Goal: Information Seeking & Learning: Check status

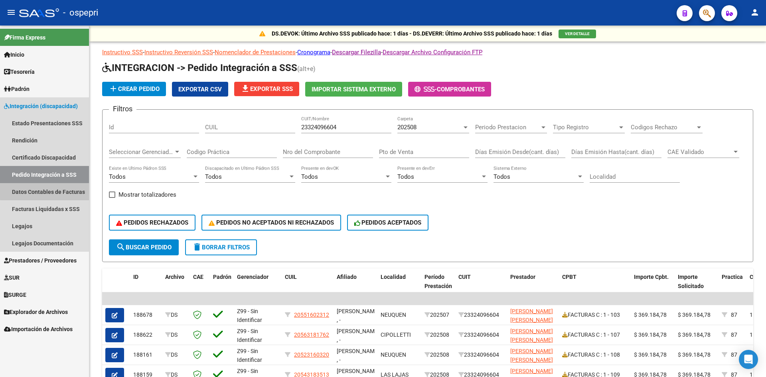
click at [49, 190] on link "Datos Contables de Facturas" at bounding box center [44, 191] width 89 height 17
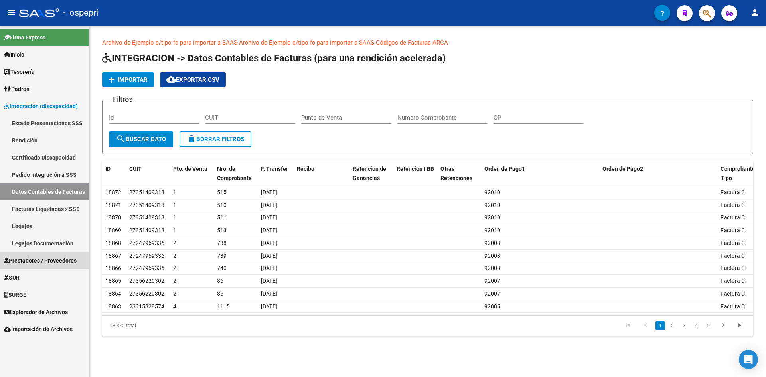
click at [57, 255] on link "Prestadores / Proveedores" at bounding box center [44, 260] width 89 height 17
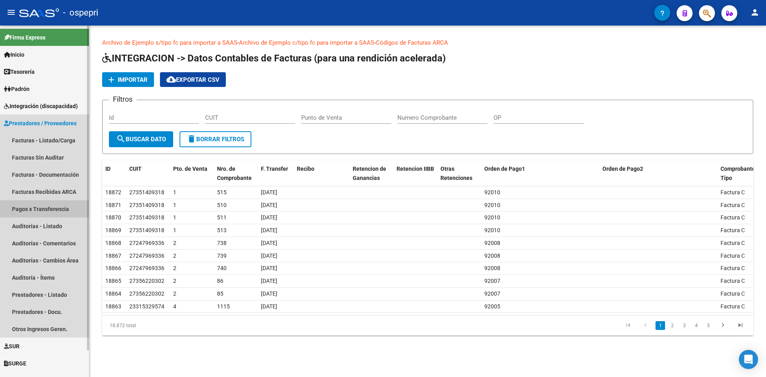
click at [54, 207] on link "Pagos x Transferencia" at bounding box center [44, 208] width 89 height 17
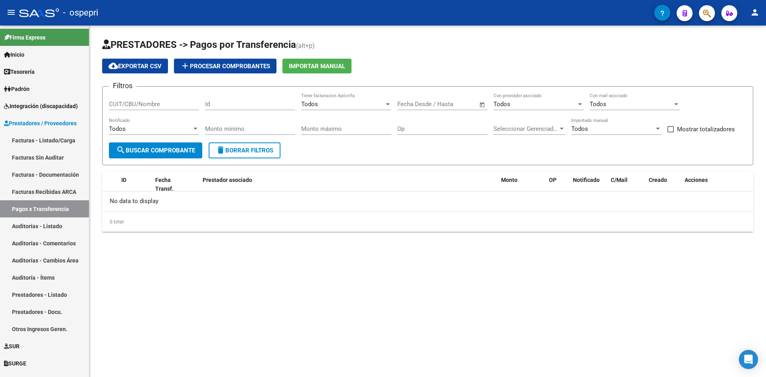
click at [142, 106] on input "CUIT/CBU/Nombre" at bounding box center [154, 104] width 90 height 7
paste input "27-31252042-2"
click at [118, 106] on input "27-31252042-2" at bounding box center [154, 104] width 90 height 7
click at [144, 105] on input "2731252042-2" at bounding box center [154, 104] width 90 height 7
type input "27312520422"
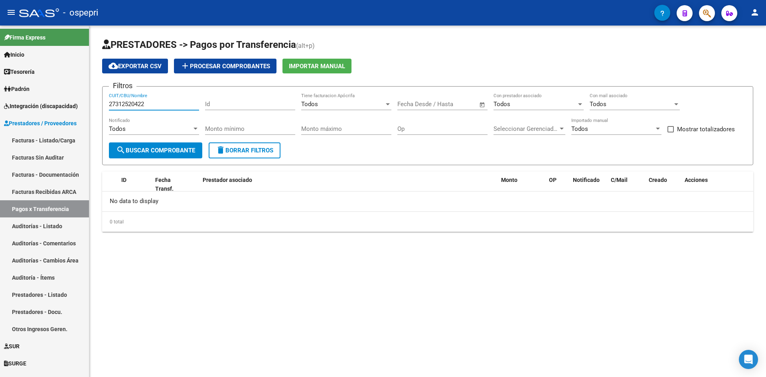
click at [178, 151] on span "search Buscar Comprobante" at bounding box center [155, 150] width 79 height 7
click at [320, 105] on div "Todos" at bounding box center [342, 104] width 83 height 7
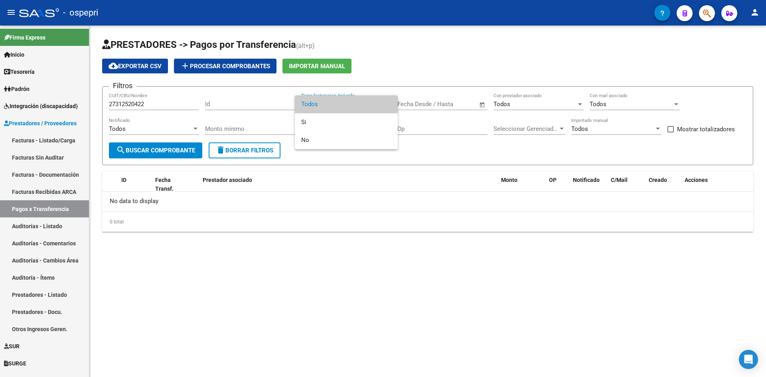
click at [440, 248] on div at bounding box center [383, 188] width 766 height 377
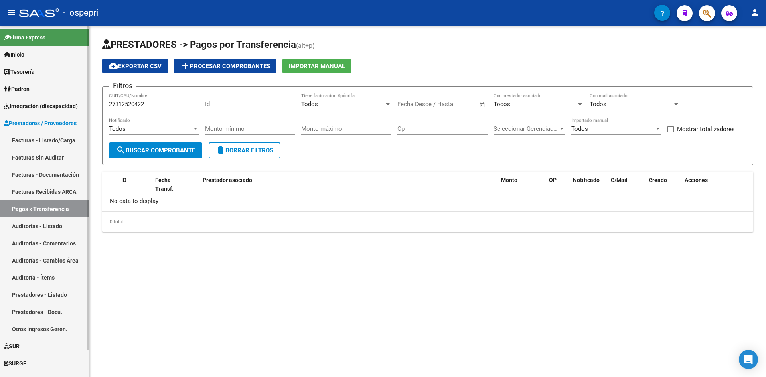
click at [55, 225] on link "Auditorías - Listado" at bounding box center [44, 225] width 89 height 17
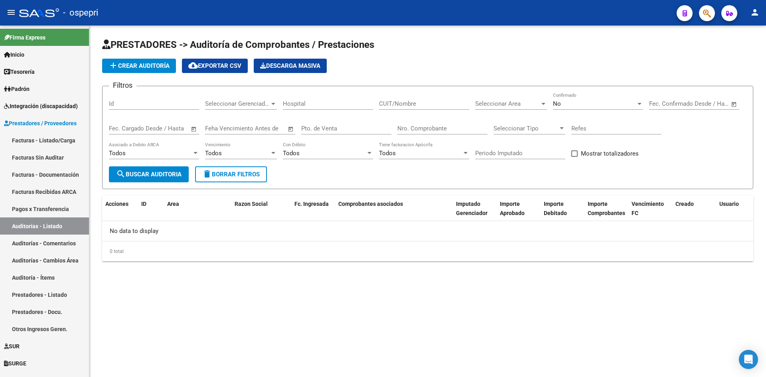
click at [391, 107] on div "CUIT/Nombre" at bounding box center [424, 101] width 90 height 17
paste input "27-31252042-2"
click at [387, 104] on input "27-31252042-2" at bounding box center [424, 103] width 90 height 7
click at [415, 105] on input "2731252042-2" at bounding box center [424, 103] width 90 height 7
type input "27312520422"
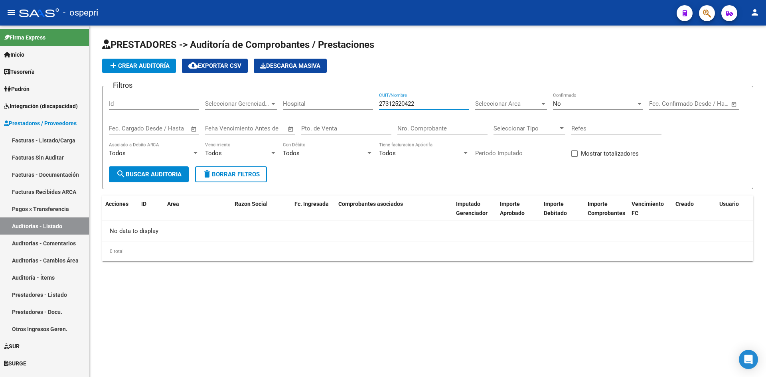
click at [162, 179] on button "search Buscar Auditoria" at bounding box center [149, 174] width 80 height 16
click at [559, 107] on span "No" at bounding box center [557, 103] width 8 height 7
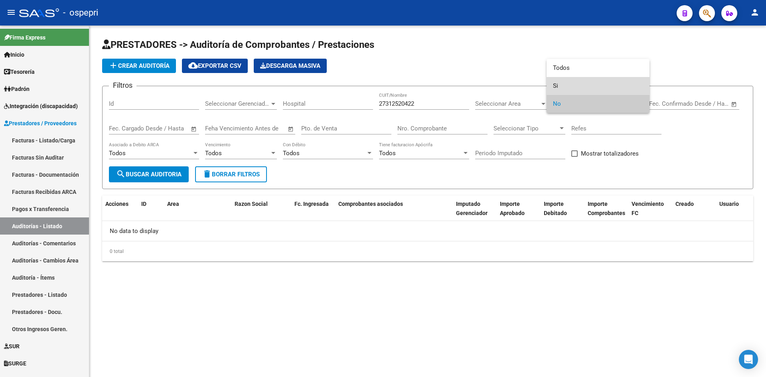
click at [558, 82] on span "Si" at bounding box center [598, 86] width 90 height 18
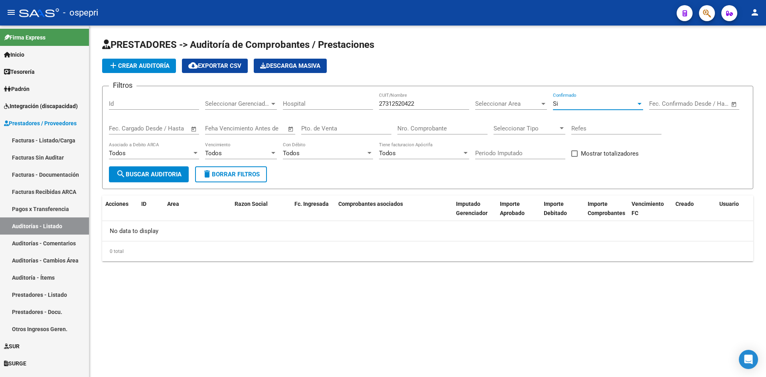
click at [566, 106] on div "Si" at bounding box center [594, 103] width 83 height 7
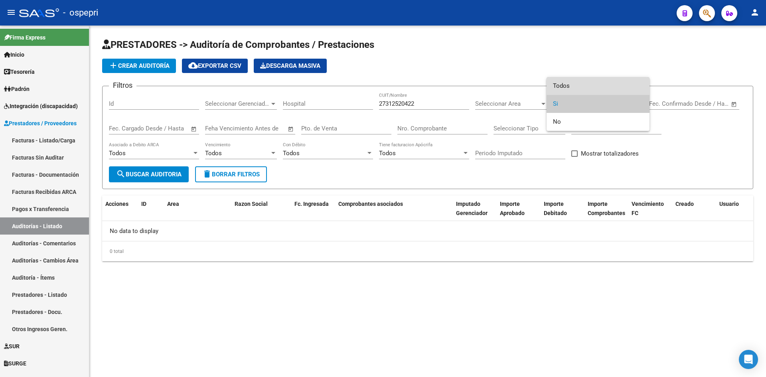
click at [571, 89] on span "Todos" at bounding box center [598, 86] width 90 height 18
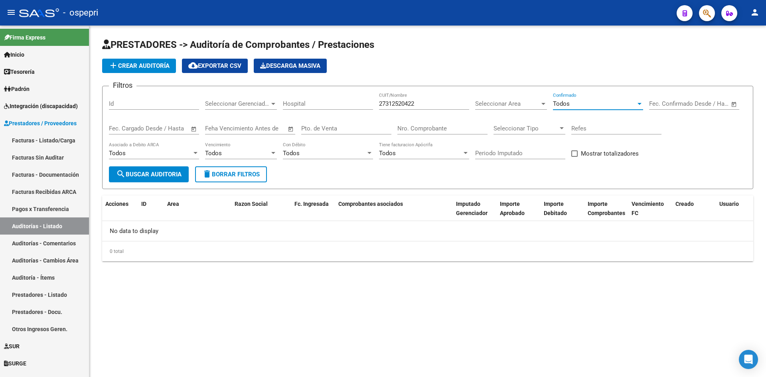
click at [312, 101] on input "Hospital" at bounding box center [328, 103] width 90 height 7
click at [154, 175] on span "search Buscar Auditoria" at bounding box center [148, 174] width 65 height 7
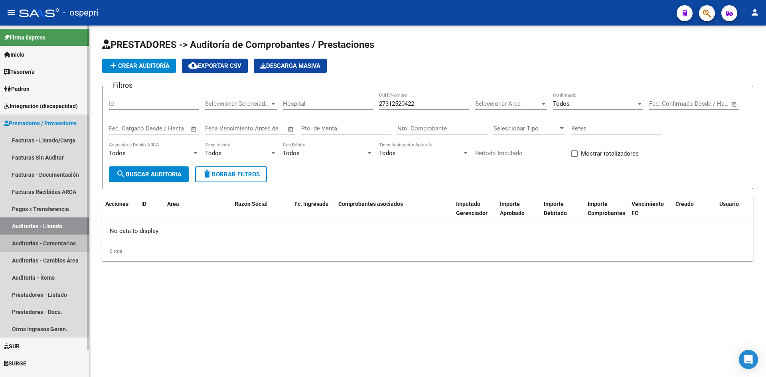
click at [39, 244] on link "Auditorías - Comentarios" at bounding box center [44, 243] width 89 height 17
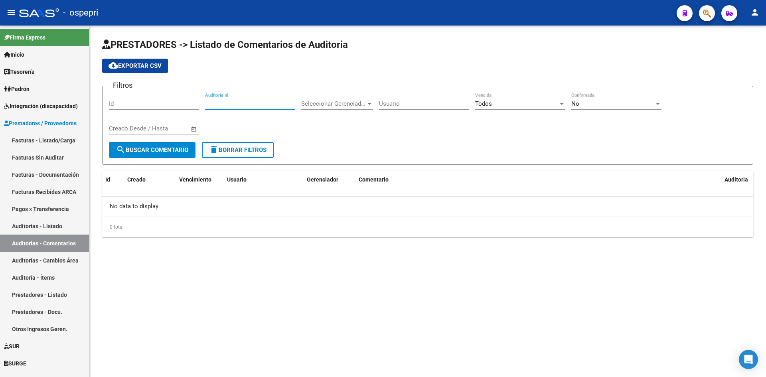
click at [226, 104] on input "Auditoria Id" at bounding box center [250, 103] width 90 height 7
click at [147, 107] on input "Id" at bounding box center [154, 103] width 90 height 7
click at [353, 103] on span "Seleccionar Gerenciador" at bounding box center [333, 103] width 65 height 7
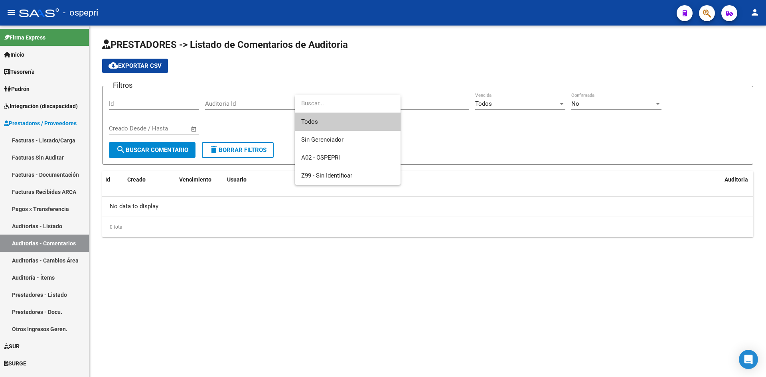
click at [435, 139] on div at bounding box center [383, 188] width 766 height 377
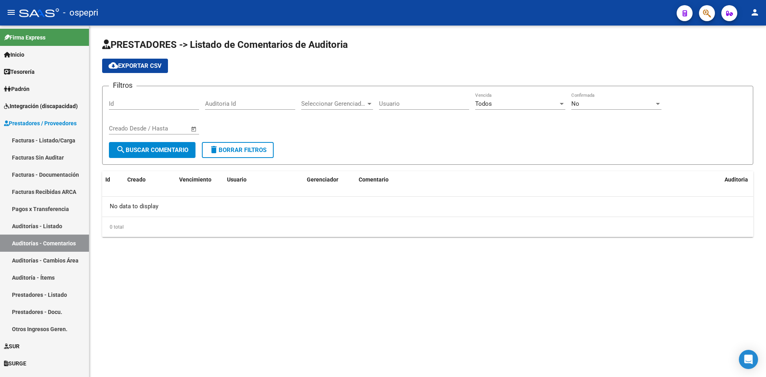
click at [182, 149] on span "search Buscar Comentario" at bounding box center [152, 149] width 72 height 7
click at [49, 276] on link "Auditoría - Ítems" at bounding box center [44, 277] width 89 height 17
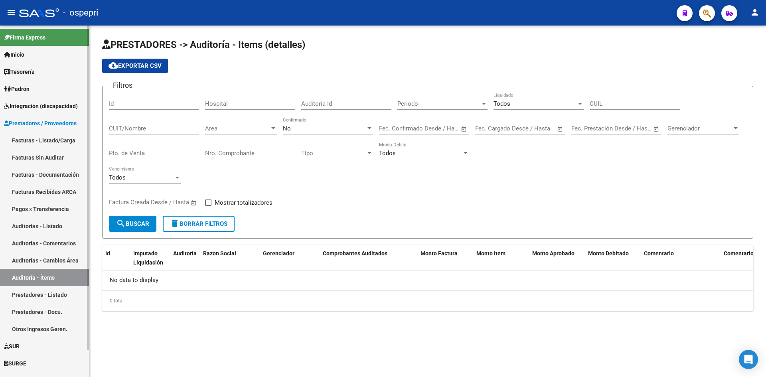
click at [51, 229] on link "Auditorías - Listado" at bounding box center [44, 225] width 89 height 17
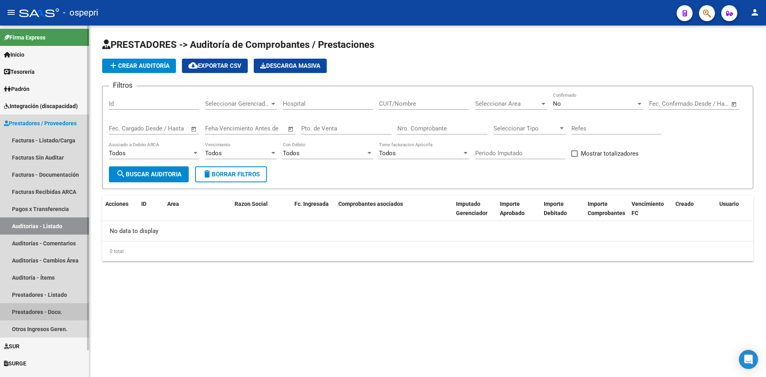
click at [51, 312] on link "Prestadores - Docu." at bounding box center [44, 311] width 89 height 17
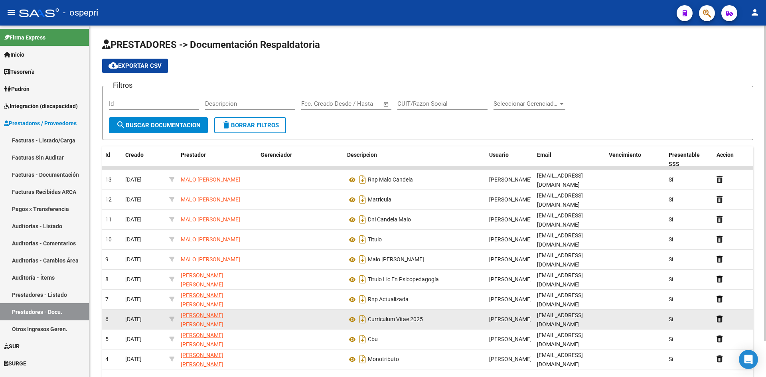
scroll to position [41, 0]
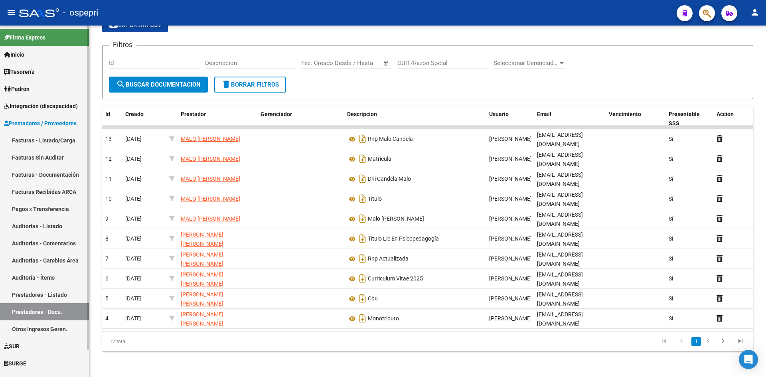
click at [55, 170] on link "Facturas - Documentación" at bounding box center [44, 174] width 89 height 17
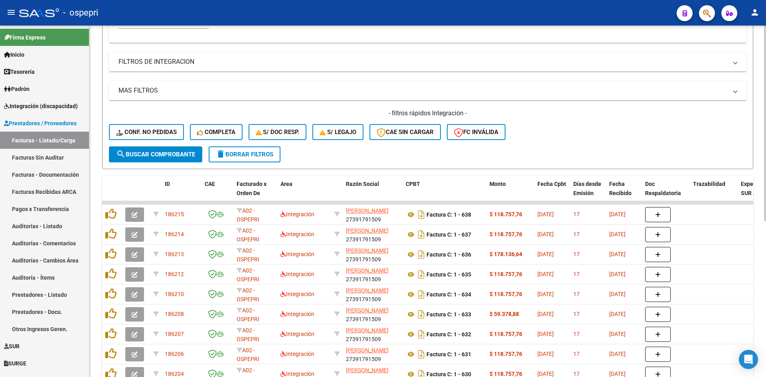
scroll to position [199, 0]
click at [273, 156] on span "delete Borrar Filtros" at bounding box center [244, 153] width 57 height 7
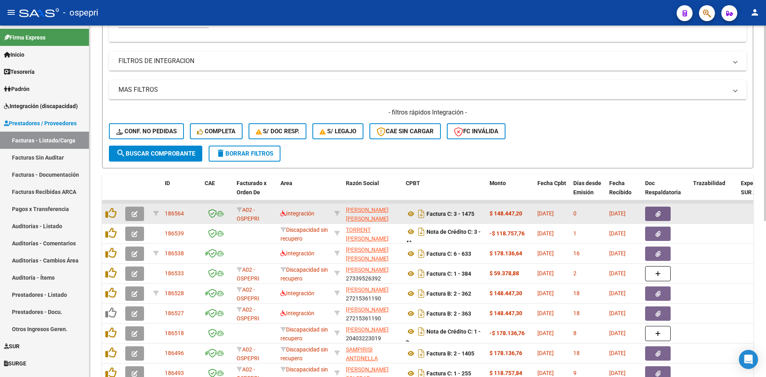
click at [130, 214] on button "button" at bounding box center [134, 214] width 19 height 14
